Goal: Information Seeking & Learning: Learn about a topic

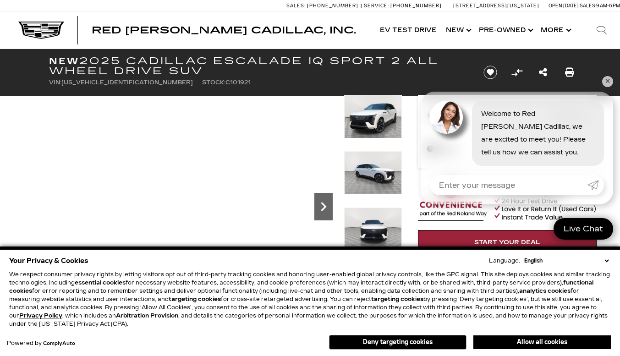
click at [321, 203] on icon "Next" at bounding box center [324, 206] width 6 height 9
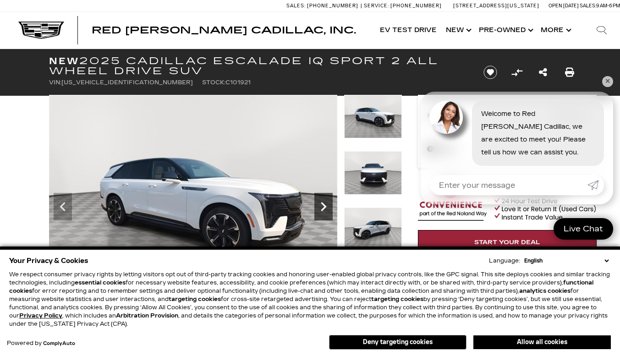
click at [321, 203] on icon "Next" at bounding box center [324, 206] width 6 height 9
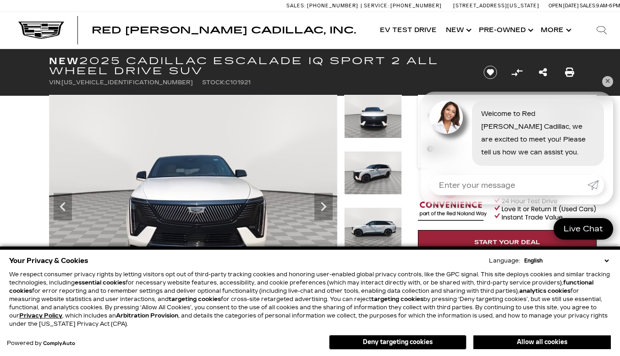
click at [236, 125] on img at bounding box center [193, 203] width 288 height 216
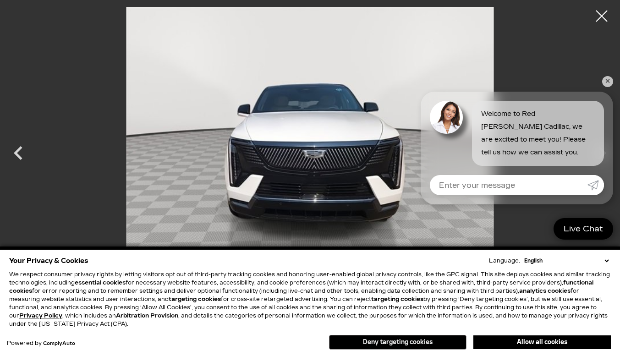
click at [380, 342] on button "Deny targeting cookies" at bounding box center [398, 342] width 138 height 15
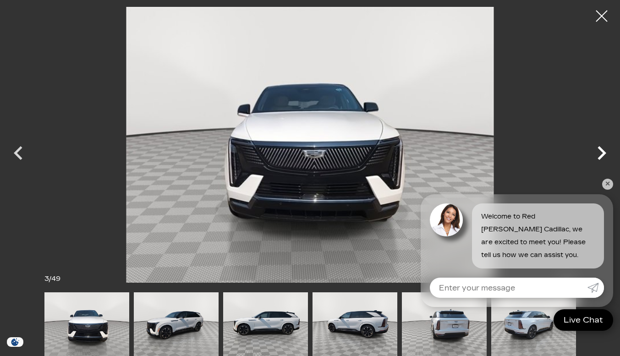
click at [598, 151] on icon "Next" at bounding box center [602, 153] width 28 height 28
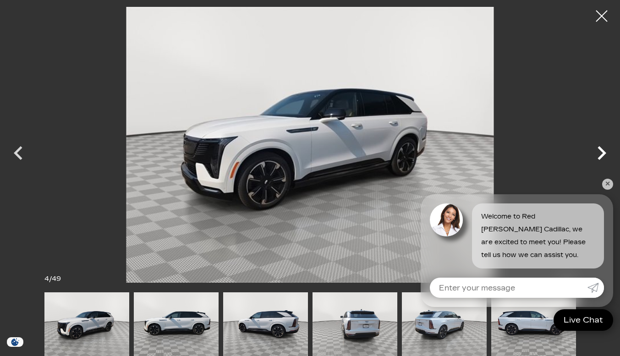
click at [598, 151] on icon "Next" at bounding box center [602, 153] width 28 height 28
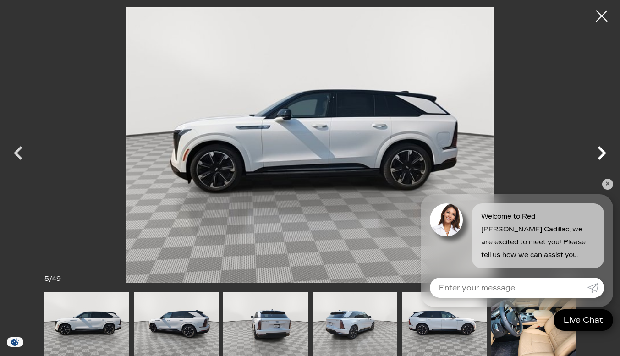
click at [598, 151] on icon "Next" at bounding box center [602, 153] width 28 height 28
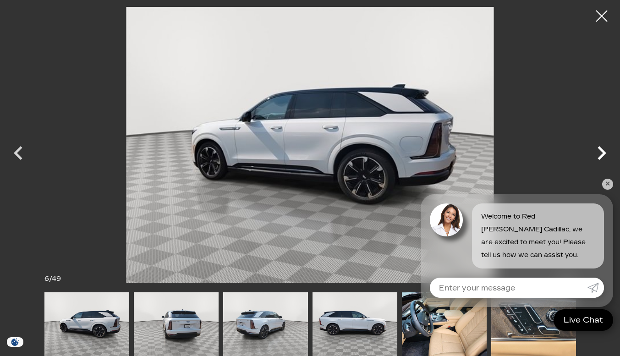
click at [598, 151] on icon "Next" at bounding box center [602, 153] width 28 height 28
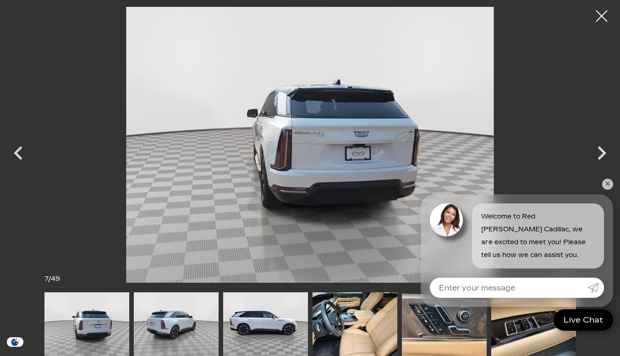
click at [393, 149] on img at bounding box center [310, 145] width 529 height 276
click at [363, 300] on img at bounding box center [355, 325] width 85 height 64
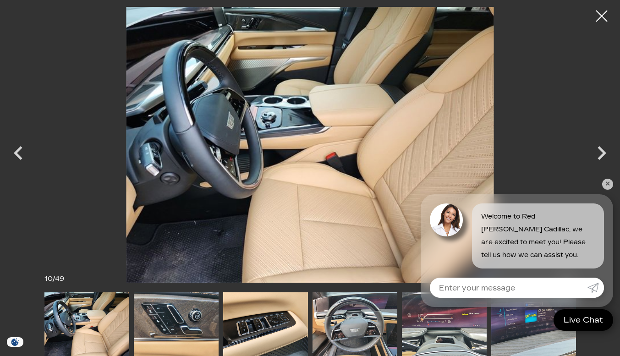
click at [363, 300] on img at bounding box center [355, 325] width 85 height 64
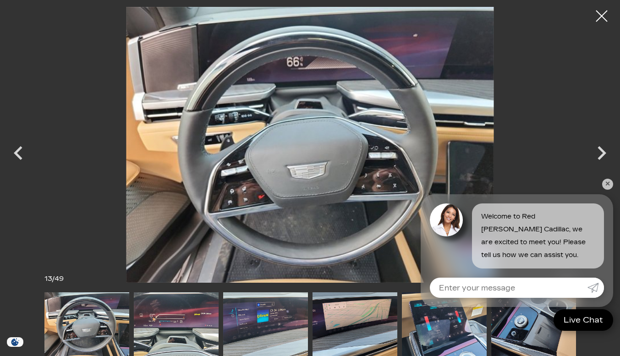
click at [203, 321] on img at bounding box center [176, 325] width 85 height 64
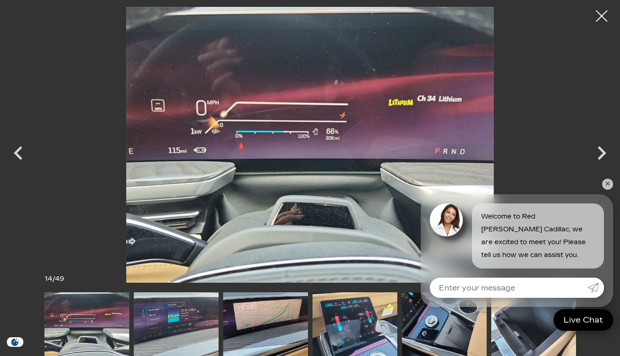
click at [357, 323] on img at bounding box center [355, 325] width 85 height 64
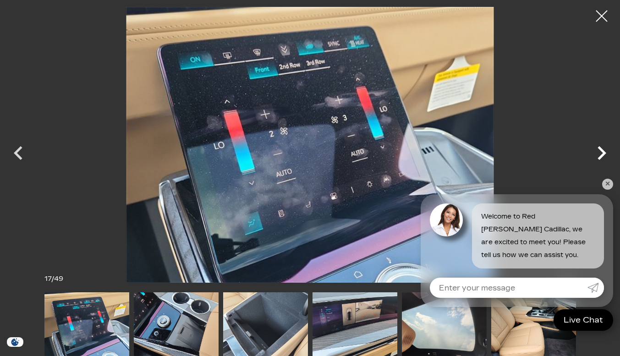
click at [597, 149] on icon "Next" at bounding box center [602, 153] width 28 height 28
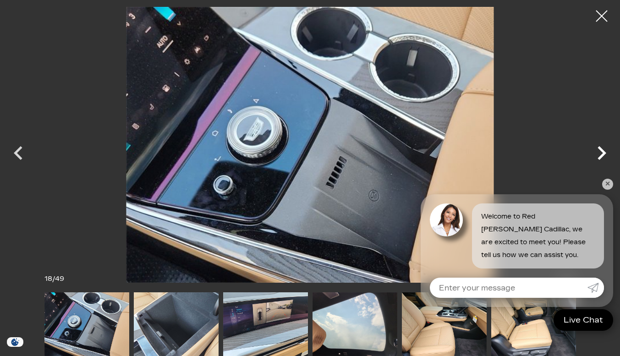
click at [597, 149] on icon "Next" at bounding box center [602, 153] width 28 height 28
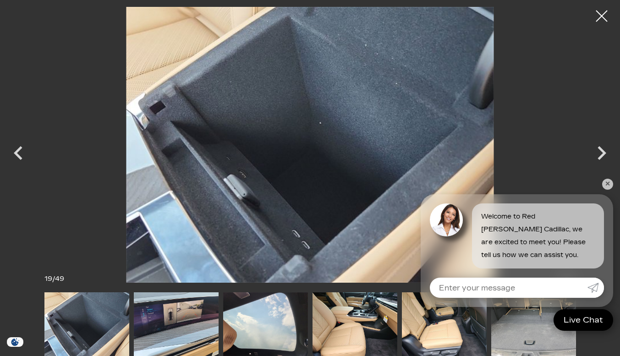
click at [349, 339] on img at bounding box center [355, 325] width 85 height 64
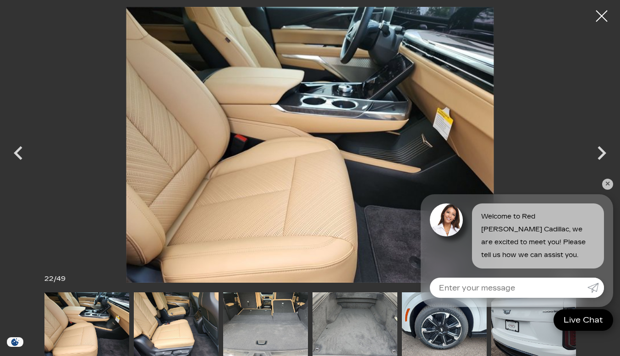
click at [166, 335] on img at bounding box center [176, 325] width 85 height 64
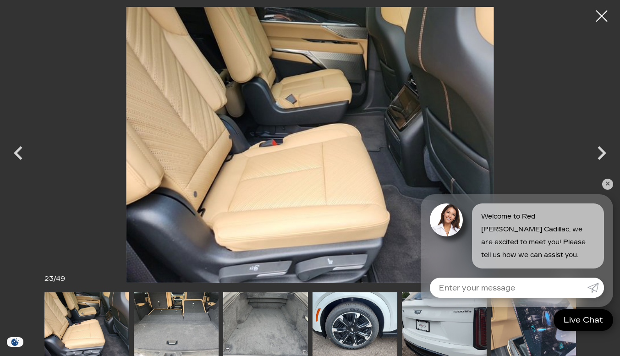
click at [335, 314] on img at bounding box center [355, 325] width 85 height 64
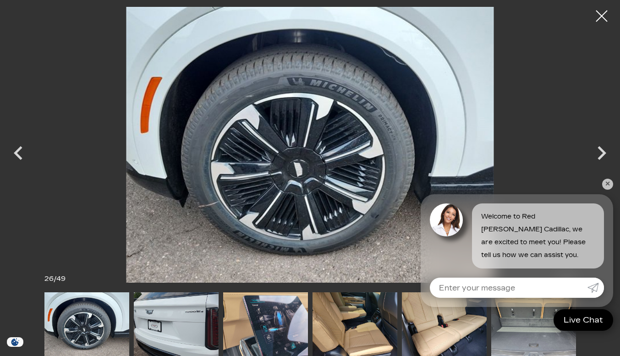
click at [199, 315] on img at bounding box center [176, 325] width 85 height 64
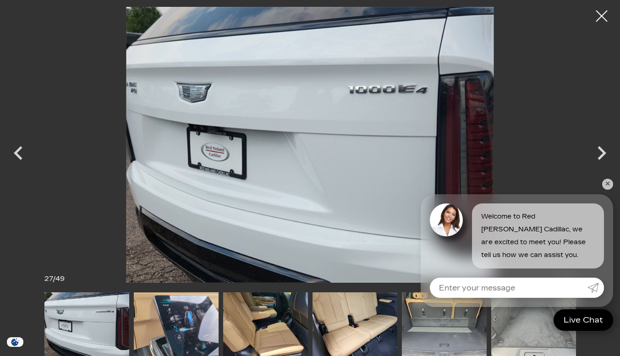
click at [199, 315] on img at bounding box center [176, 325] width 85 height 64
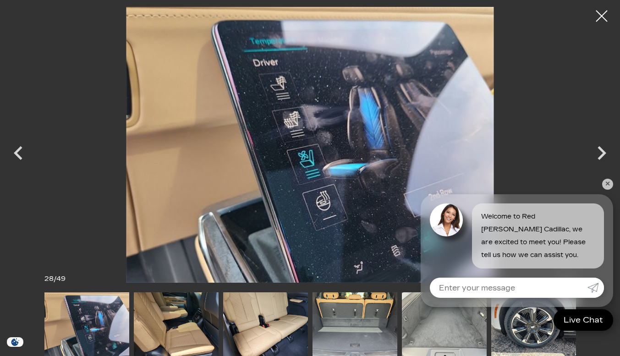
click at [239, 305] on img at bounding box center [265, 325] width 85 height 64
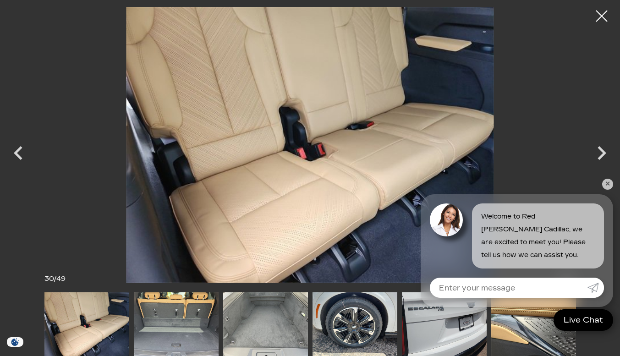
click at [267, 299] on img at bounding box center [265, 325] width 85 height 64
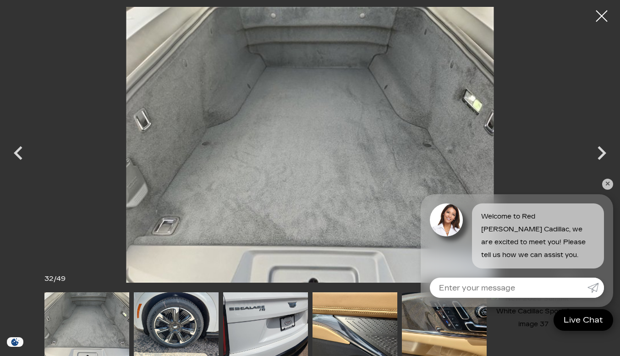
click at [327, 312] on img at bounding box center [355, 325] width 85 height 64
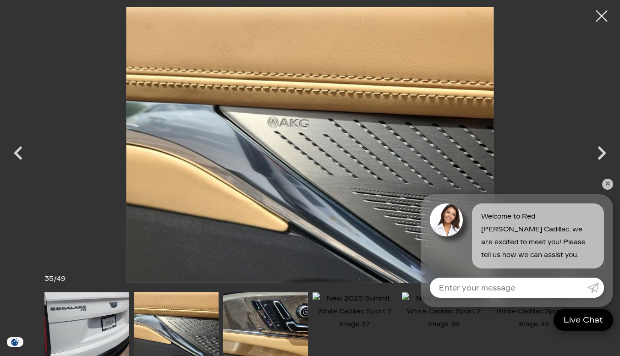
click at [506, 313] on img at bounding box center [534, 312] width 85 height 39
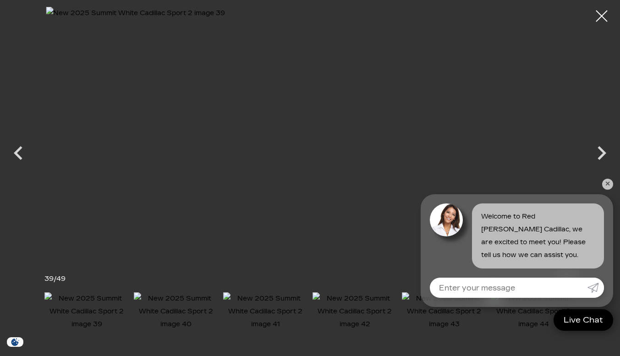
click at [605, 183] on link "✕" at bounding box center [608, 184] width 11 height 11
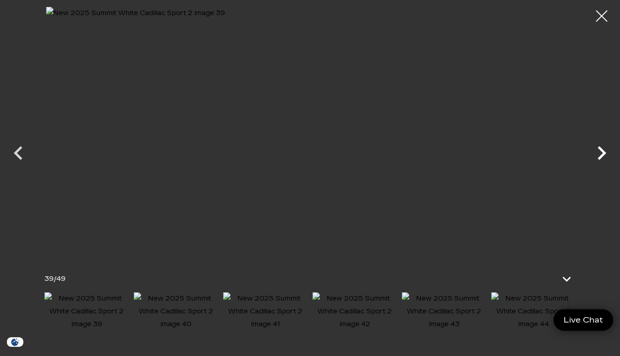
click at [604, 153] on icon "Next" at bounding box center [602, 153] width 9 height 14
click at [606, 152] on icon "Next" at bounding box center [602, 153] width 28 height 28
click at [607, 145] on icon "Next" at bounding box center [602, 153] width 28 height 28
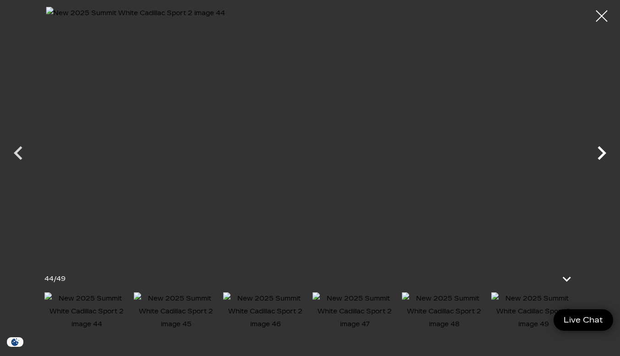
click at [607, 145] on icon "Next" at bounding box center [602, 153] width 28 height 28
click at [536, 173] on img at bounding box center [310, 145] width 529 height 276
click at [446, 206] on img at bounding box center [310, 145] width 529 height 276
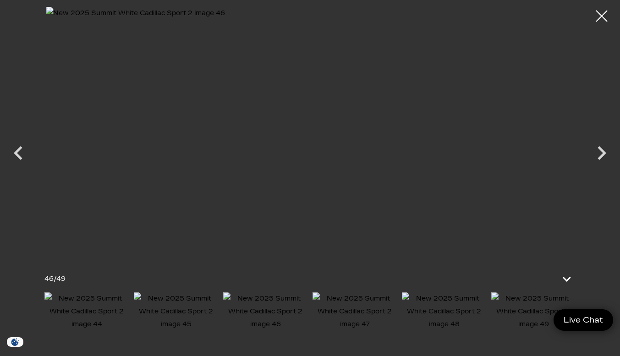
click at [446, 206] on img at bounding box center [310, 145] width 529 height 276
click at [476, 158] on img at bounding box center [311, 145] width 529 height 276
click at [604, 18] on div at bounding box center [602, 16] width 24 height 24
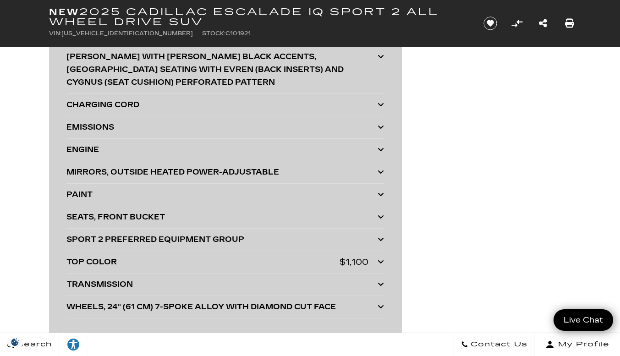
scroll to position [2475, 0]
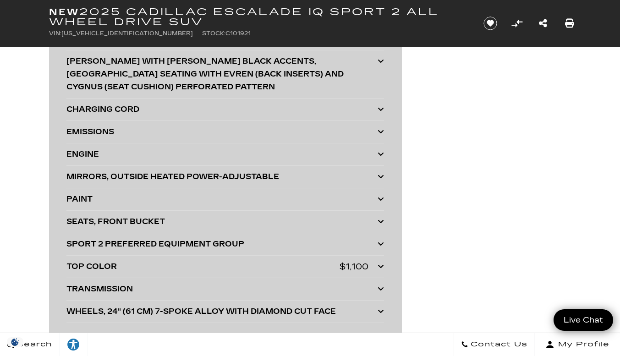
click at [381, 105] on icon at bounding box center [381, 108] width 6 height 7
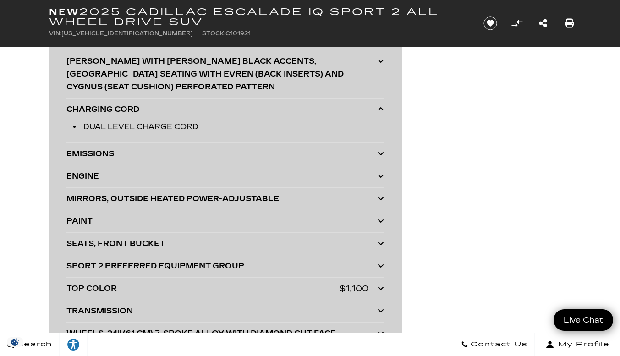
click at [380, 105] on icon at bounding box center [381, 108] width 6 height 7
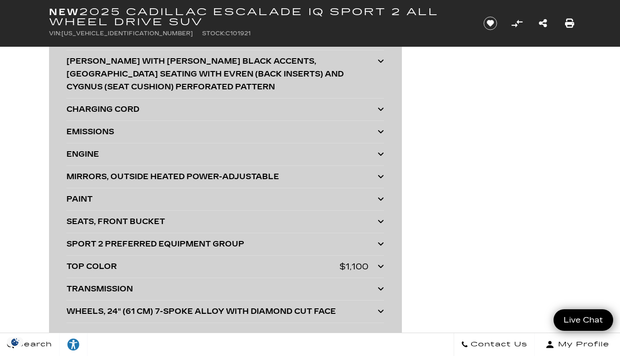
click at [380, 105] on icon at bounding box center [381, 108] width 6 height 7
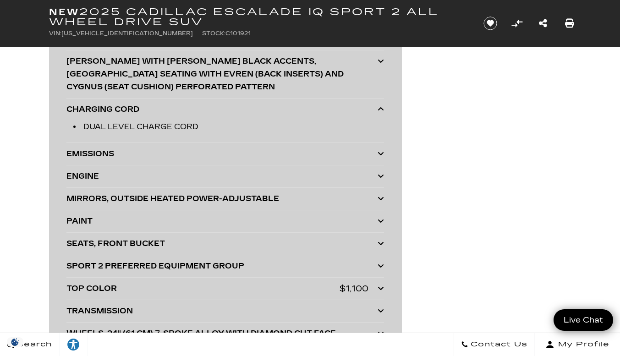
click at [380, 105] on icon at bounding box center [381, 108] width 6 height 7
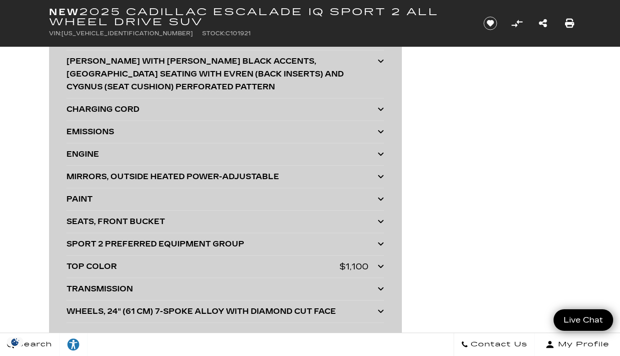
click at [380, 105] on icon at bounding box center [381, 108] width 6 height 7
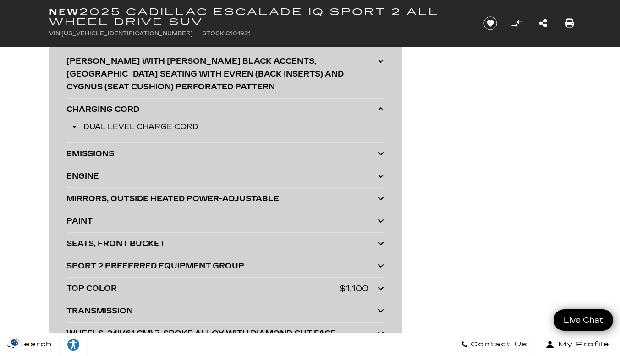
click at [382, 195] on icon at bounding box center [381, 198] width 6 height 7
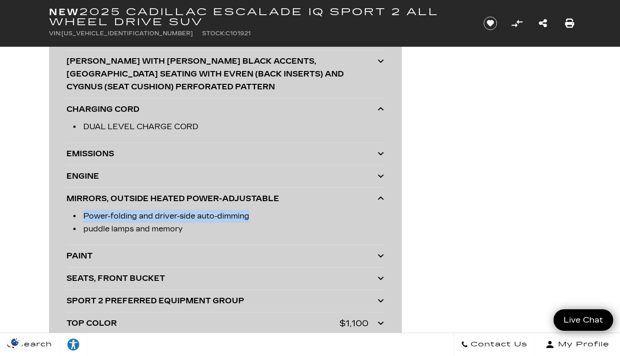
drag, startPoint x: 382, startPoint y: 189, endPoint x: 371, endPoint y: 210, distance: 24.2
click at [371, 210] on div "MIRRORS, OUTSIDE HEATED POWER-ADJUSTABLE Power-folding and driver-side auto-dim…" at bounding box center [225, 216] width 318 height 57
click at [383, 195] on icon at bounding box center [381, 198] width 6 height 7
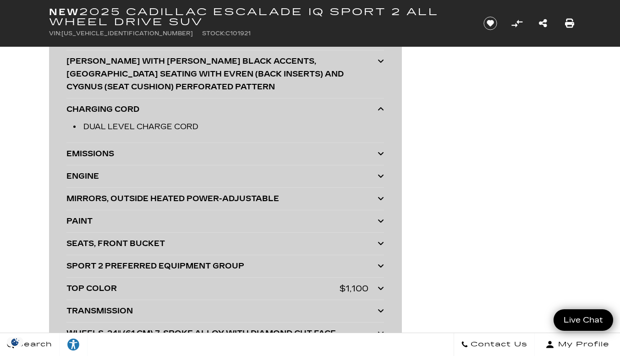
click at [383, 195] on icon at bounding box center [381, 198] width 6 height 7
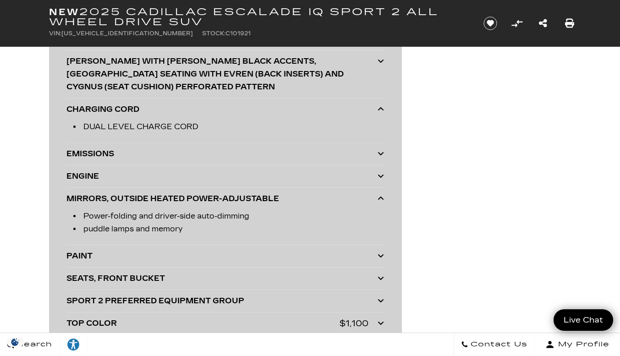
click at [383, 275] on icon at bounding box center [381, 278] width 6 height 7
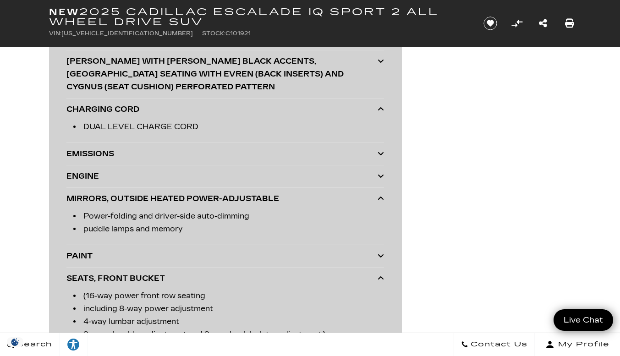
scroll to position [2786, 0]
